Goal: Navigation & Orientation: Find specific page/section

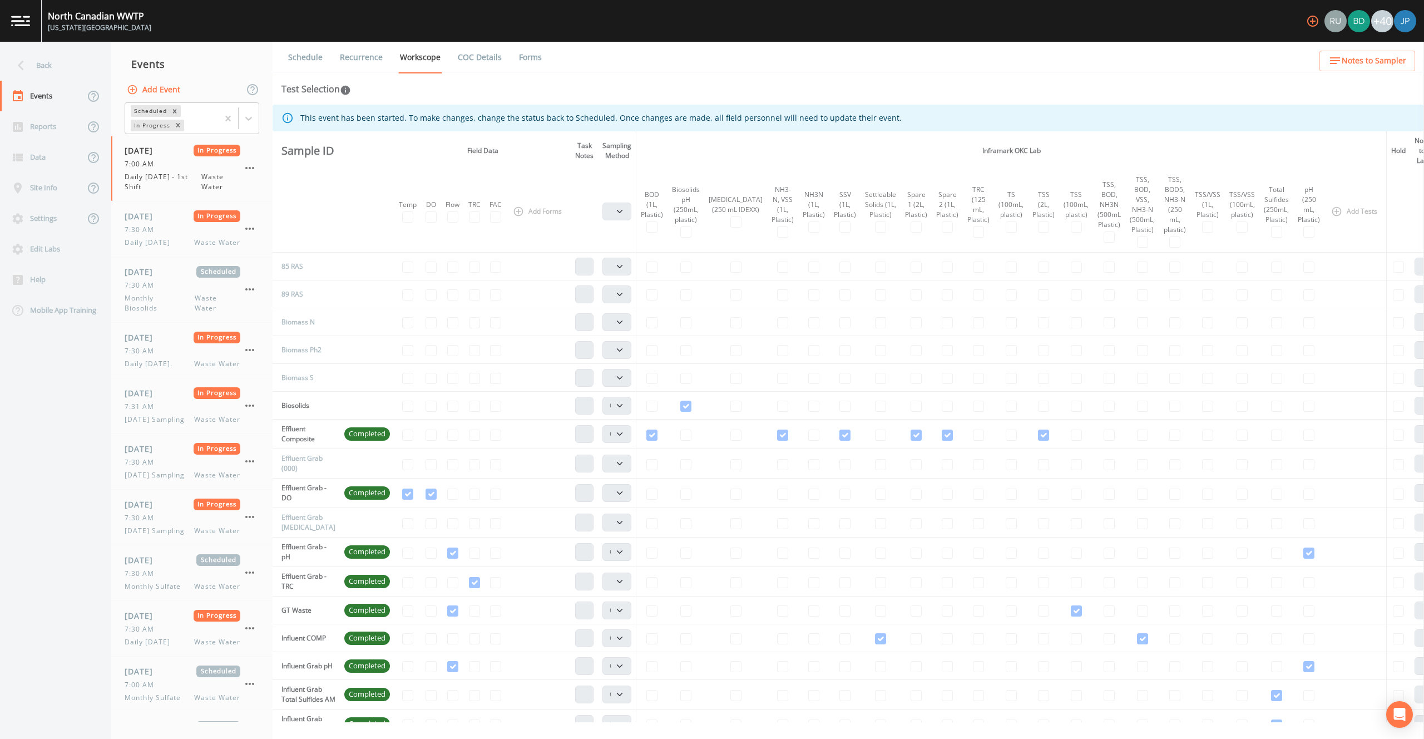
select select "092b3f94-5697-4c94-9891-da161916fdbb"
select select "b6a3c313-748b-4795-a028-792ad310bd60"
select select "092b3f94-5697-4c94-9891-da161916fdbb"
select select "b6a3c313-748b-4795-a028-792ad310bd60"
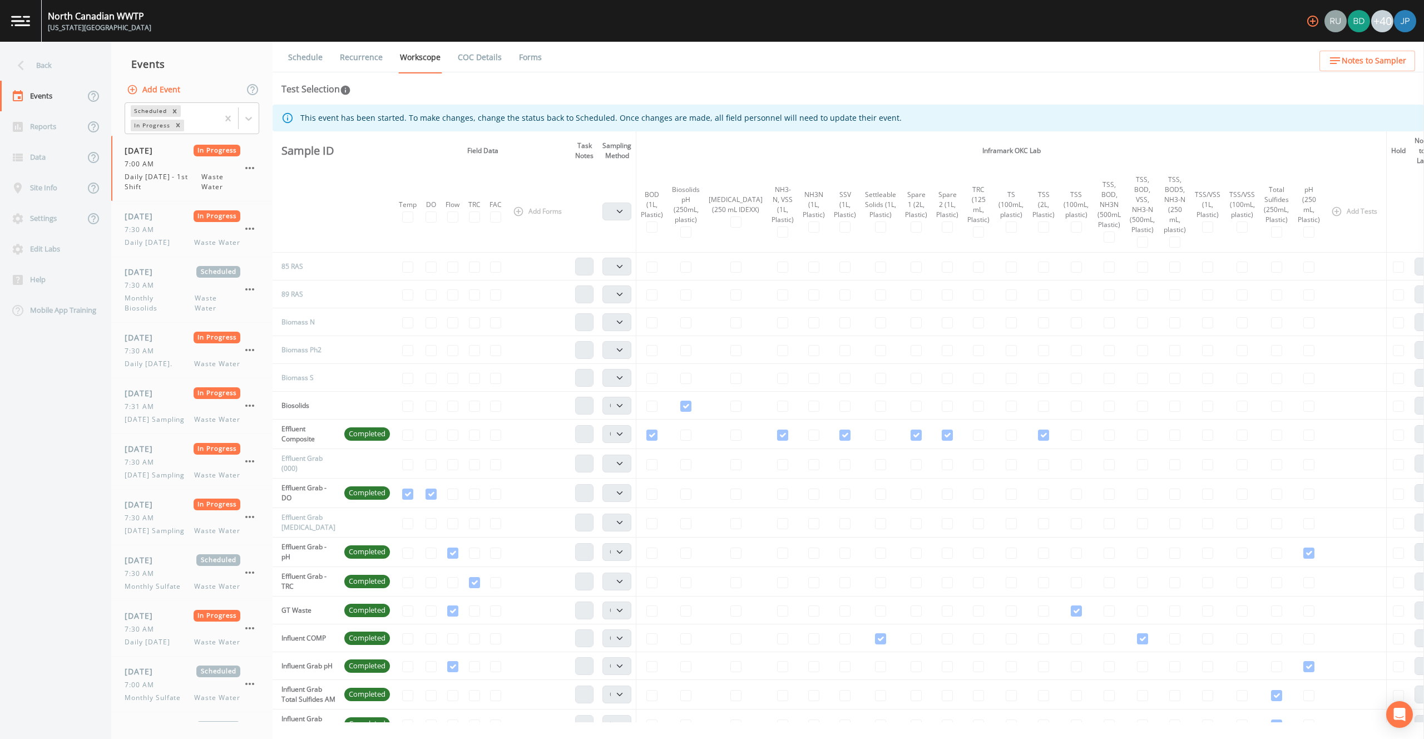
select select "092b3f94-5697-4c94-9891-da161916fdbb"
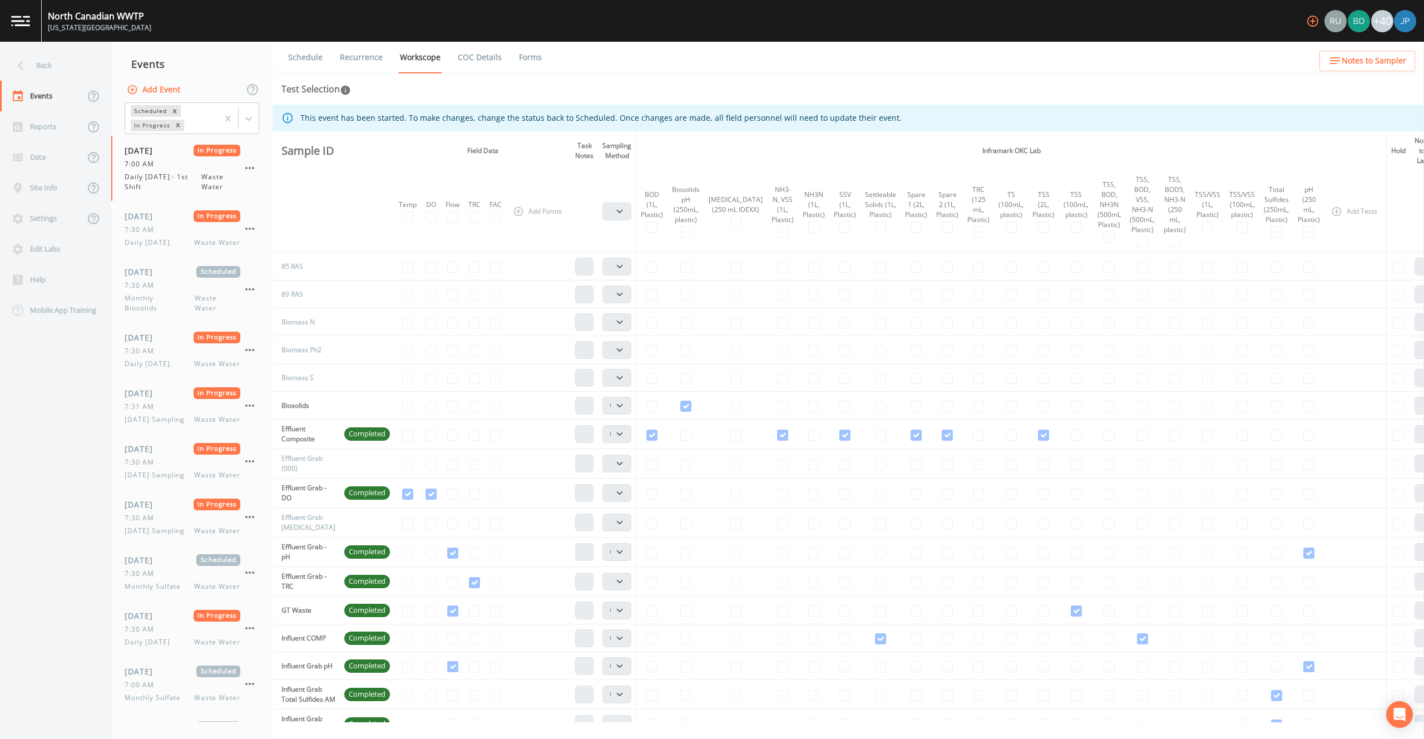
select select "092b3f94-5697-4c94-9891-da161916fdbb"
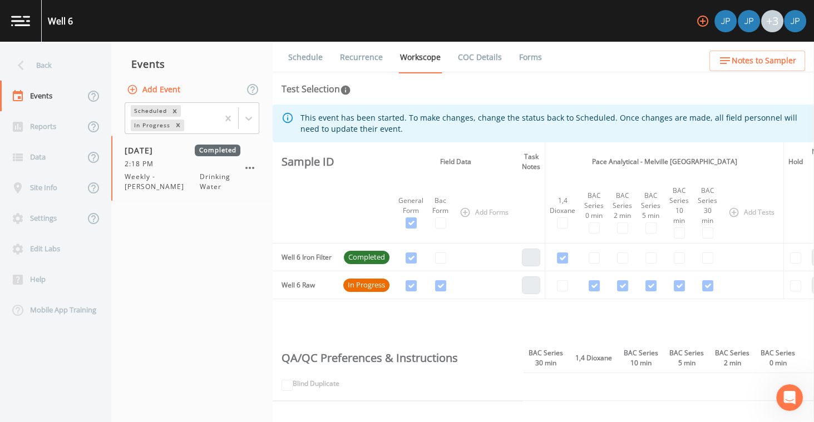
click at [531, 62] on link "Forms" at bounding box center [530, 57] width 26 height 31
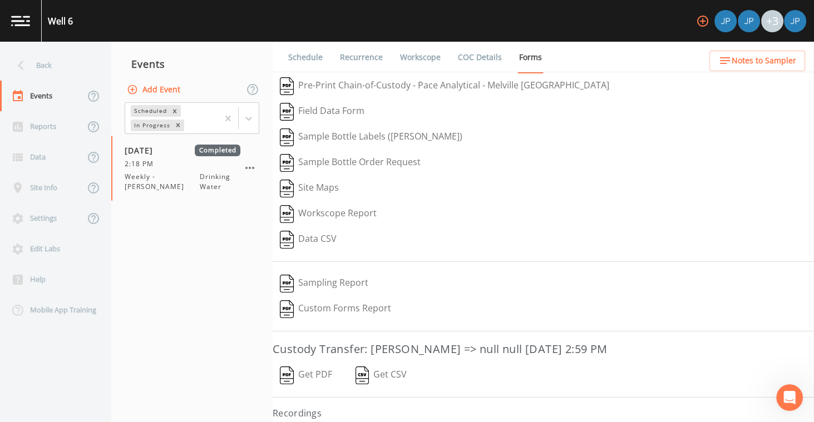
click at [423, 58] on link "Workscope" at bounding box center [420, 57] width 44 height 31
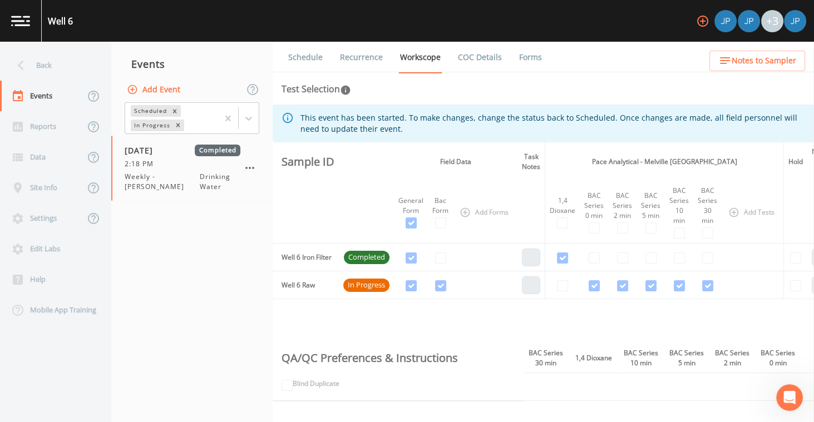
click at [369, 58] on link "Recurrence" at bounding box center [361, 57] width 46 height 31
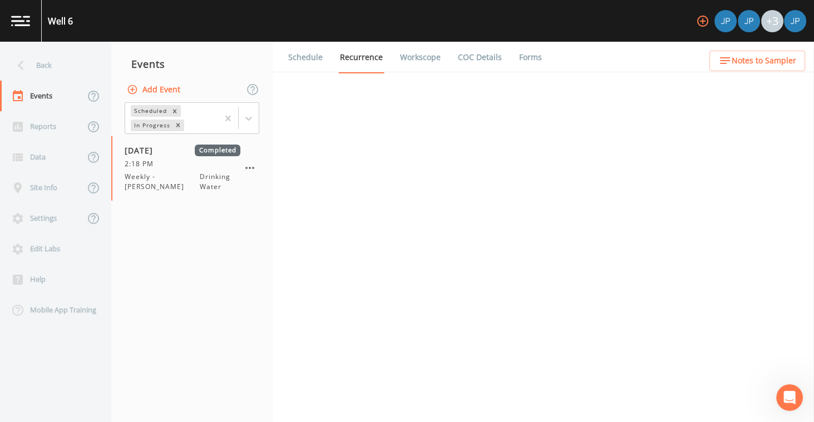
click at [409, 60] on link "Workscope" at bounding box center [420, 57] width 44 height 31
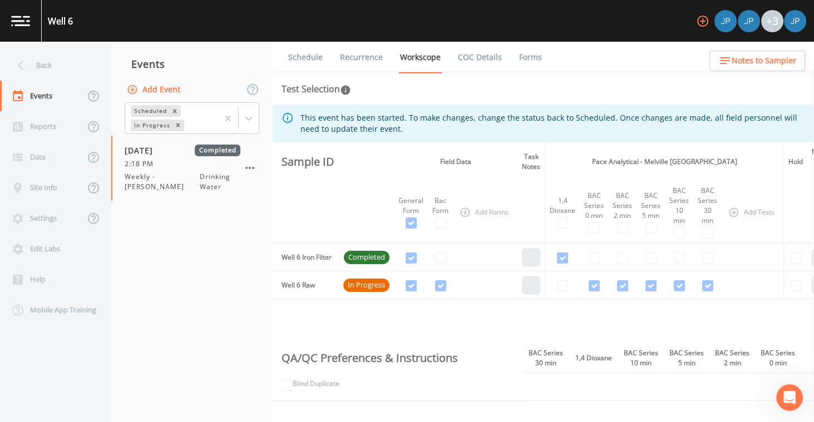
click at [536, 61] on link "Forms" at bounding box center [530, 57] width 26 height 31
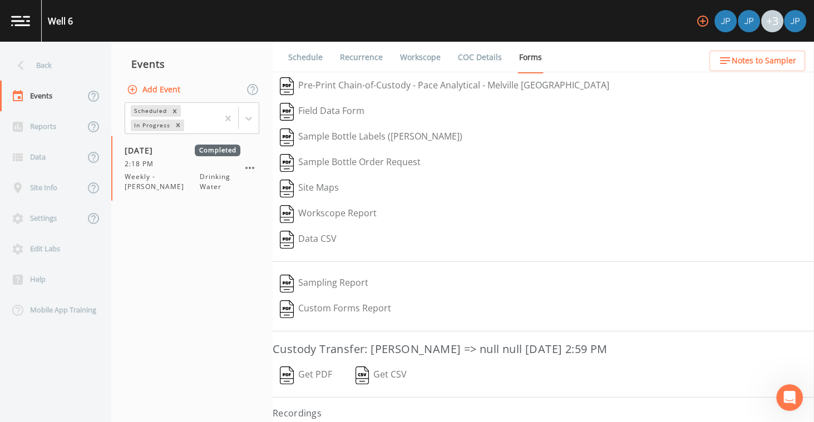
click at [435, 59] on link "Workscope" at bounding box center [420, 57] width 44 height 31
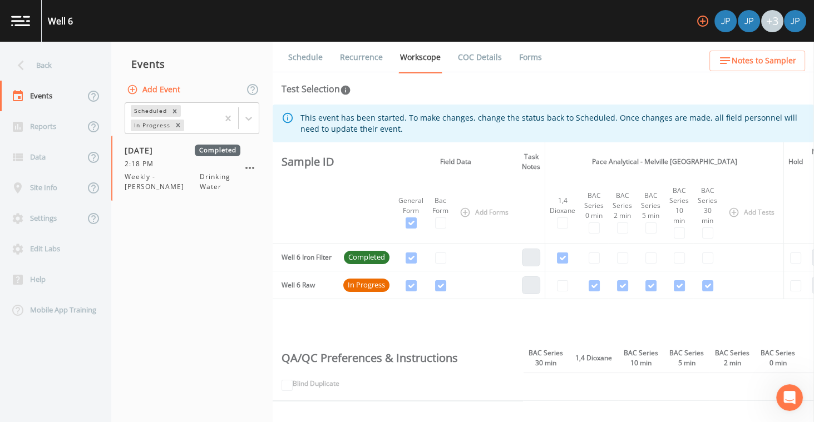
click at [586, 58] on ul "Schedule Recurrence Workscope COC Details Forms" at bounding box center [543, 57] width 541 height 31
click at [583, 61] on ul "Schedule Recurrence Workscope COC Details Forms" at bounding box center [543, 57] width 541 height 31
click at [588, 154] on th "Pace Analytical - Melville NY" at bounding box center [664, 161] width 239 height 39
click at [63, 100] on div "Events" at bounding box center [42, 96] width 85 height 31
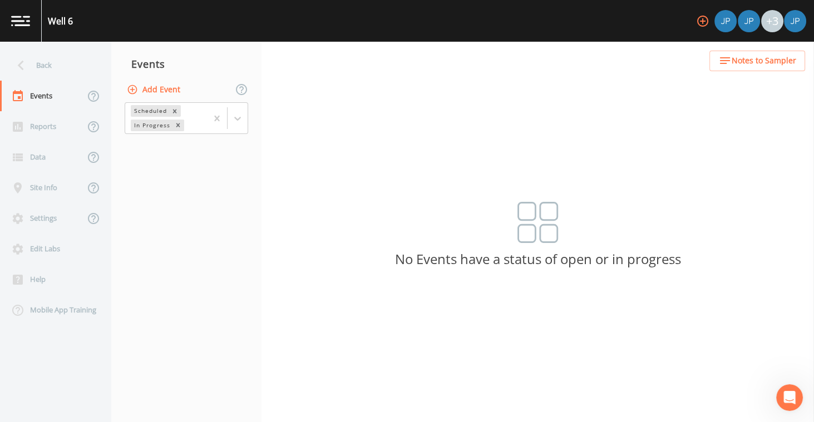
click at [211, 90] on div "Add Event" at bounding box center [186, 89] width 150 height 23
click at [321, 91] on div "Back Events Reports Data Site Info Settings Edit Labs Help Mobile App Training …" at bounding box center [407, 232] width 814 height 380
click at [261, 83] on div "Back Events Reports Data Site Info Settings Edit Labs Help Mobile App Training …" at bounding box center [407, 232] width 814 height 380
click at [261, 107] on div "Back Events Reports Data Site Info Settings Edit Labs Help Mobile App Training …" at bounding box center [407, 232] width 814 height 380
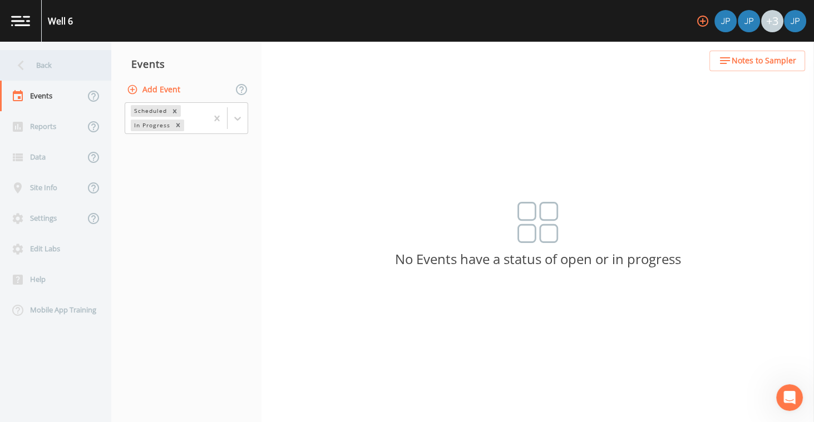
click at [65, 70] on div "Back" at bounding box center [50, 65] width 100 height 31
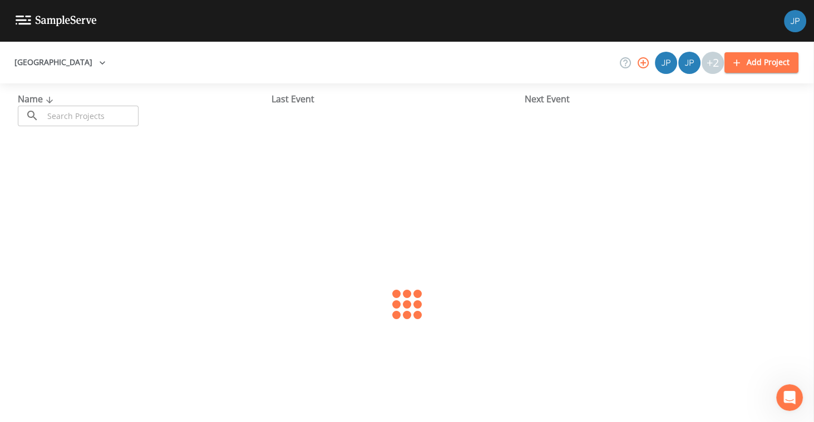
click at [62, 66] on button "West Hempstead" at bounding box center [60, 62] width 100 height 21
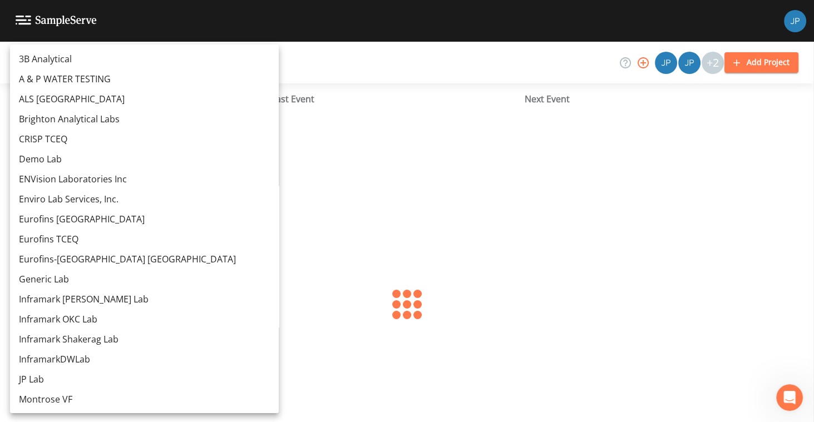
click at [148, 63] on link "3B Analytical" at bounding box center [144, 59] width 269 height 20
